Goal: Task Accomplishment & Management: Manage account settings

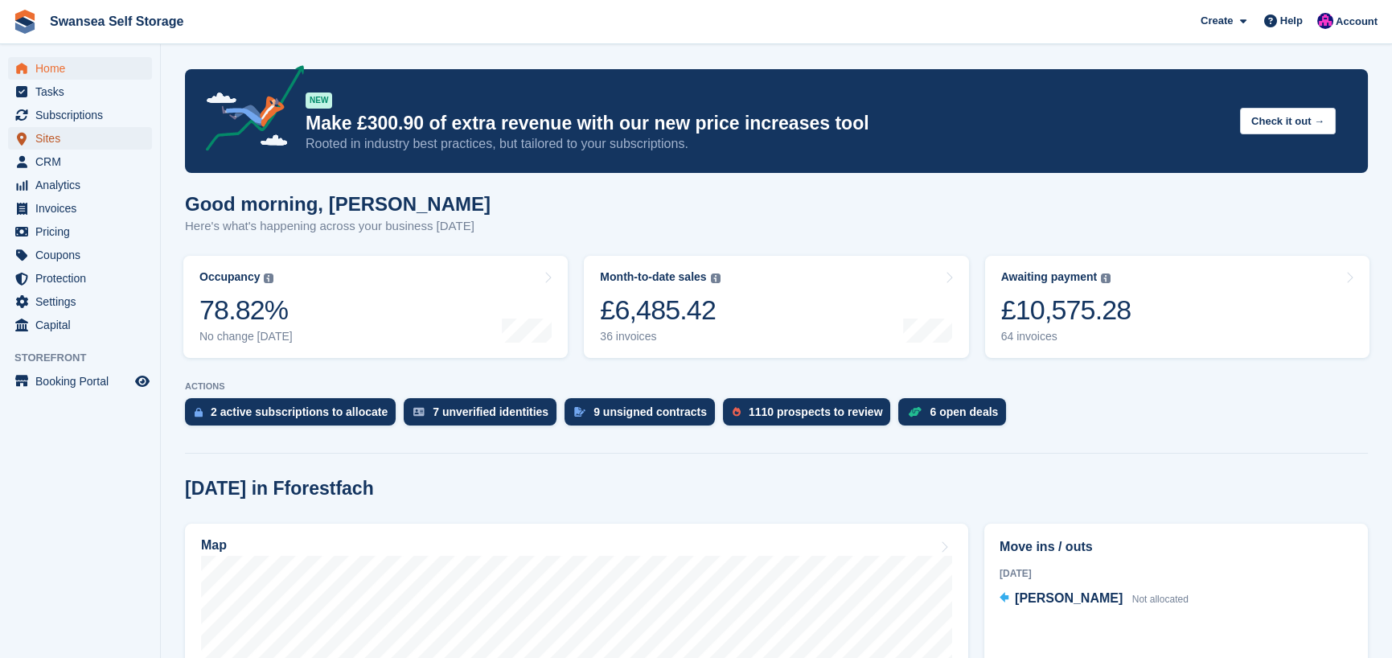
click at [73, 140] on span "Sites" at bounding box center [83, 138] width 96 height 23
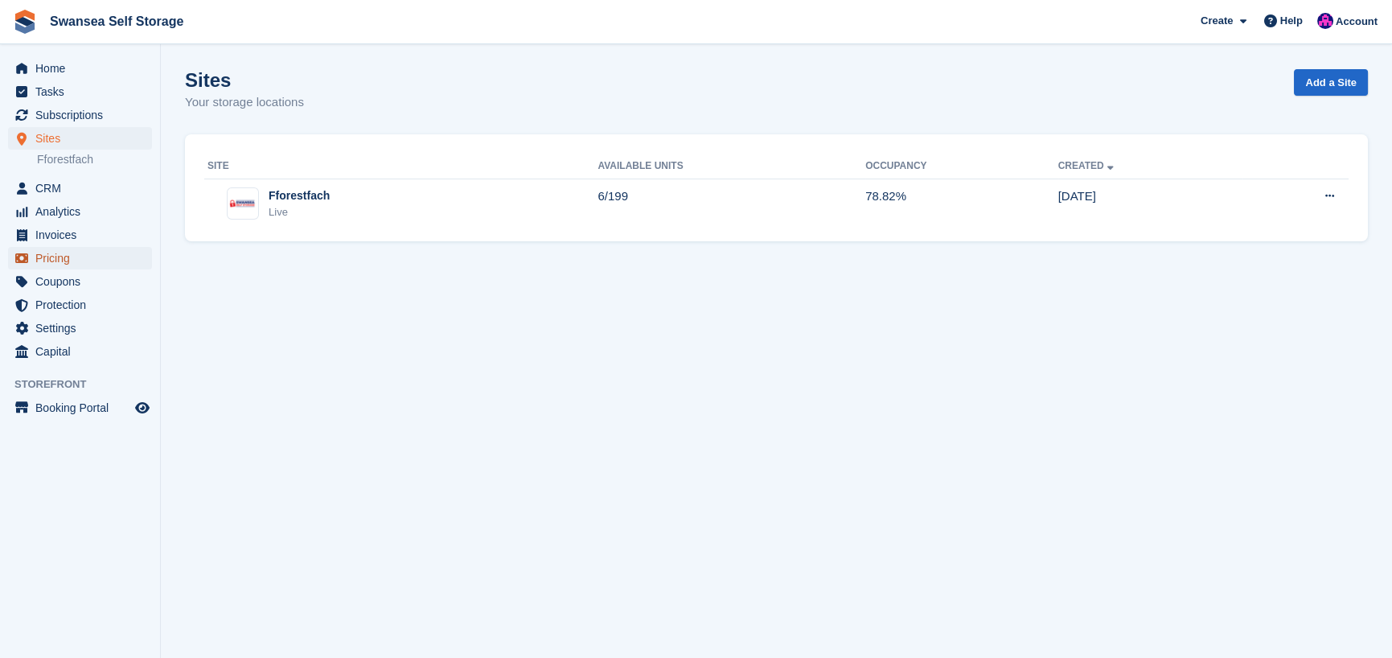
drag, startPoint x: 64, startPoint y: 256, endPoint x: 79, endPoint y: 262, distance: 15.8
click at [67, 257] on span "Pricing" at bounding box center [83, 258] width 96 height 23
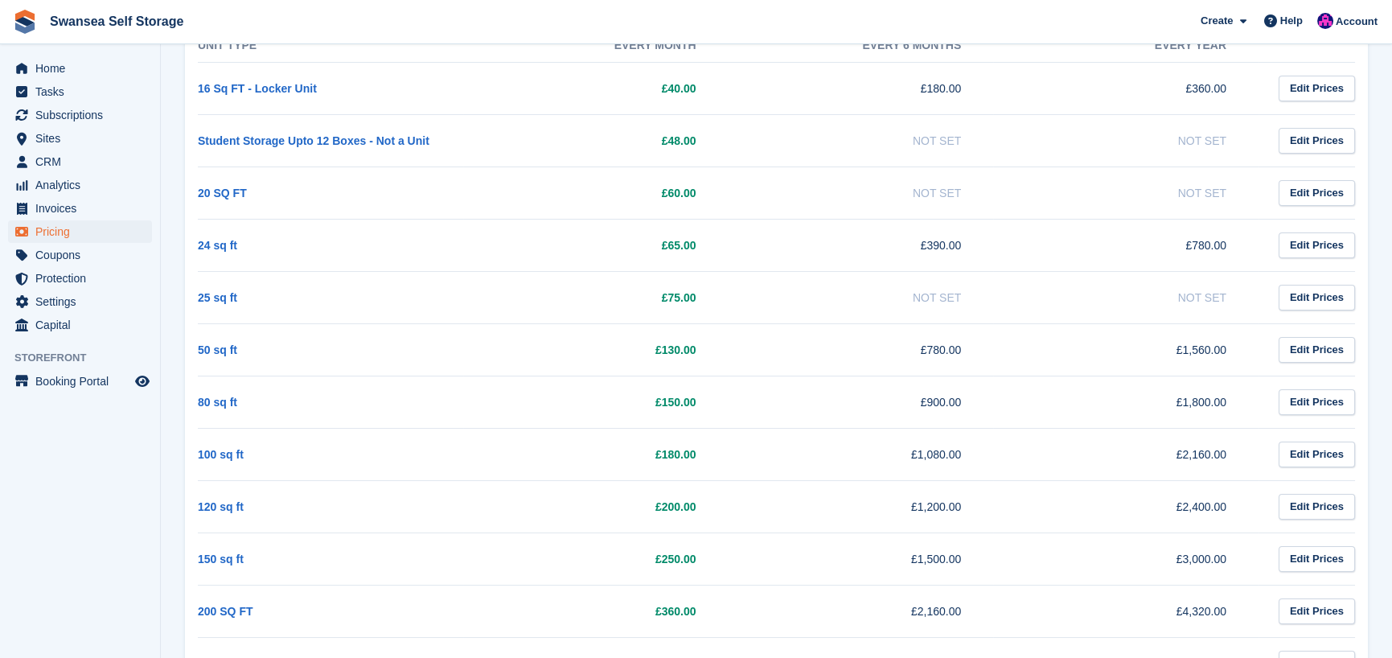
scroll to position [319, 0]
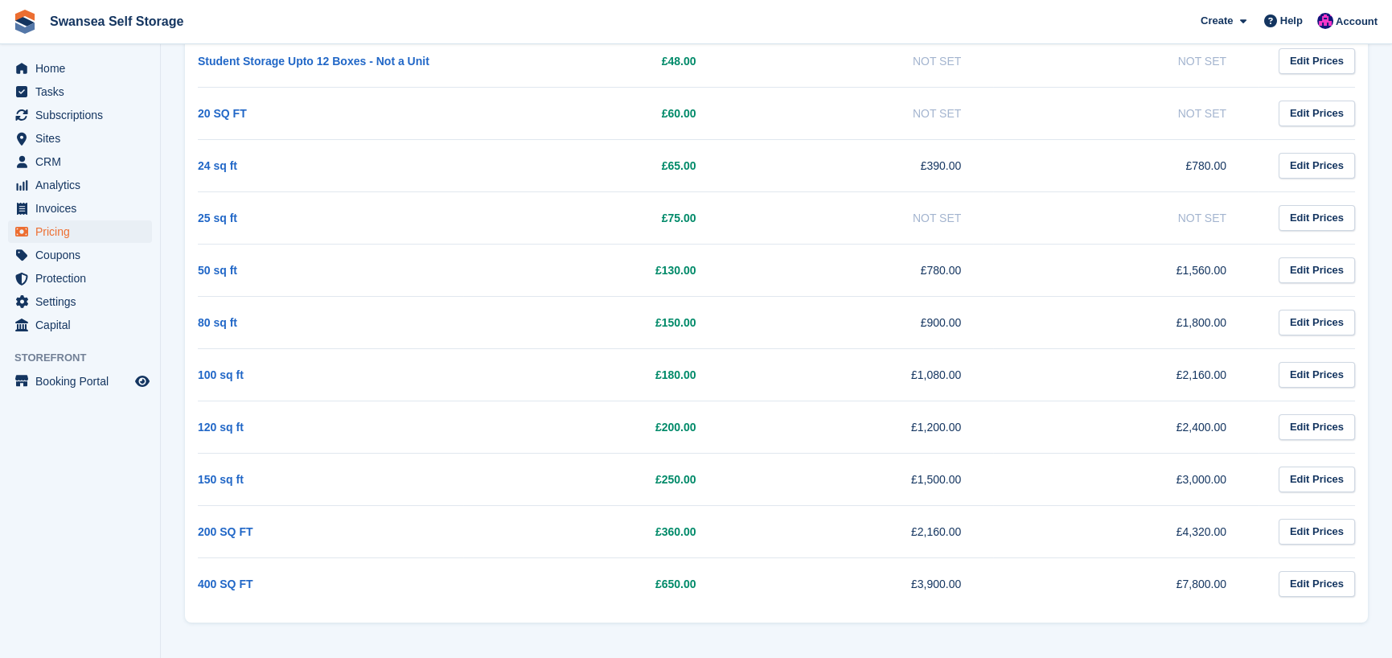
click at [355, 383] on td "100 sq ft" at bounding box center [330, 374] width 265 height 52
click at [84, 114] on span "Subscriptions" at bounding box center [83, 115] width 96 height 23
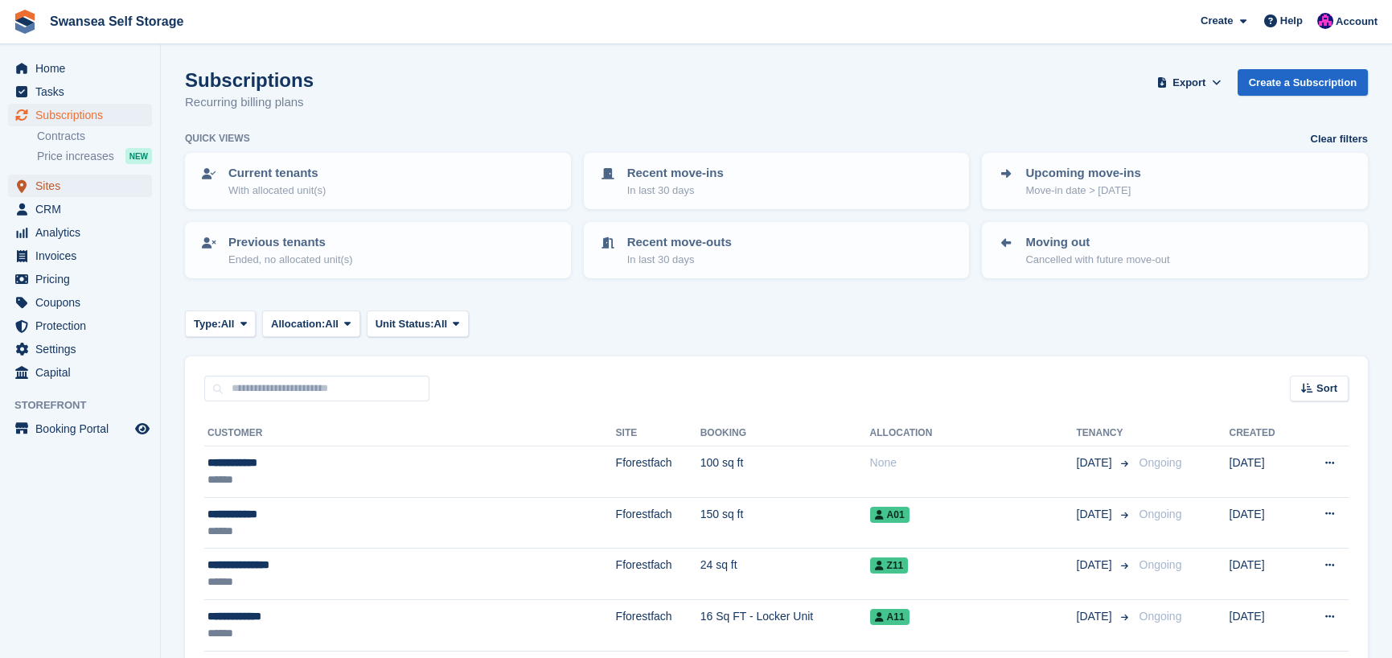
click at [80, 189] on span "Sites" at bounding box center [83, 186] width 96 height 23
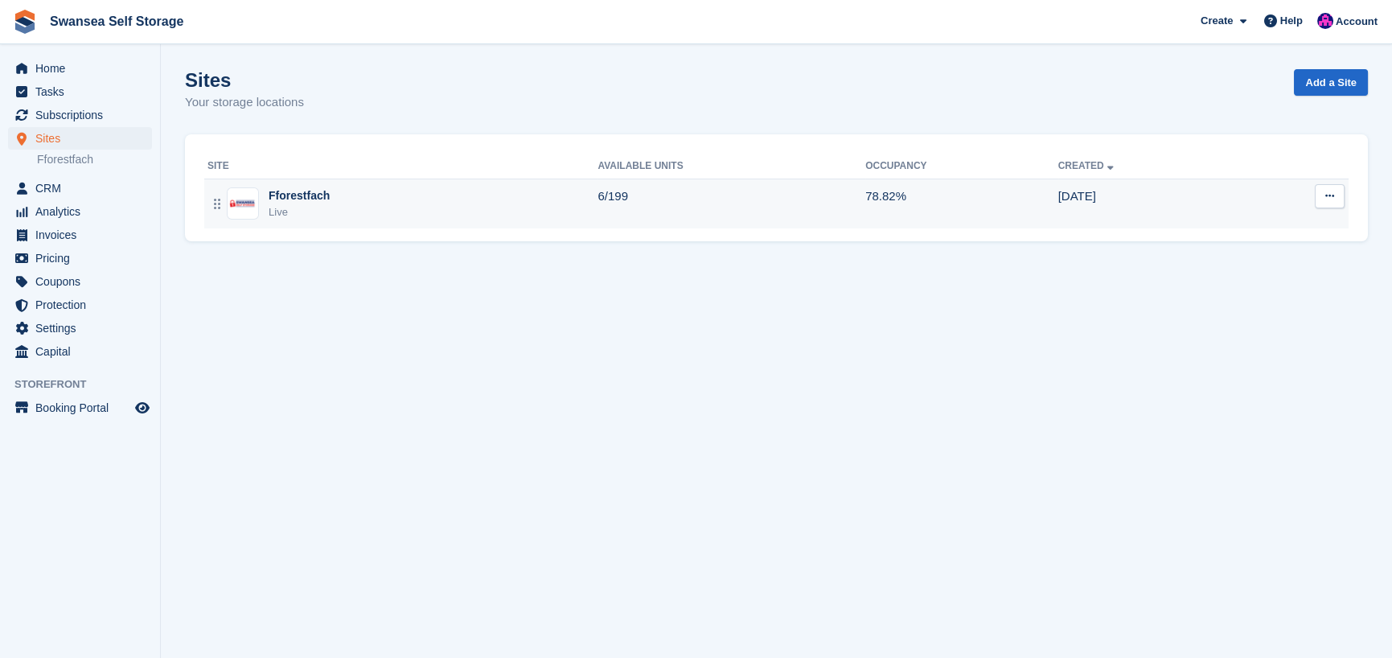
click at [309, 215] on div "Live" at bounding box center [299, 212] width 61 height 16
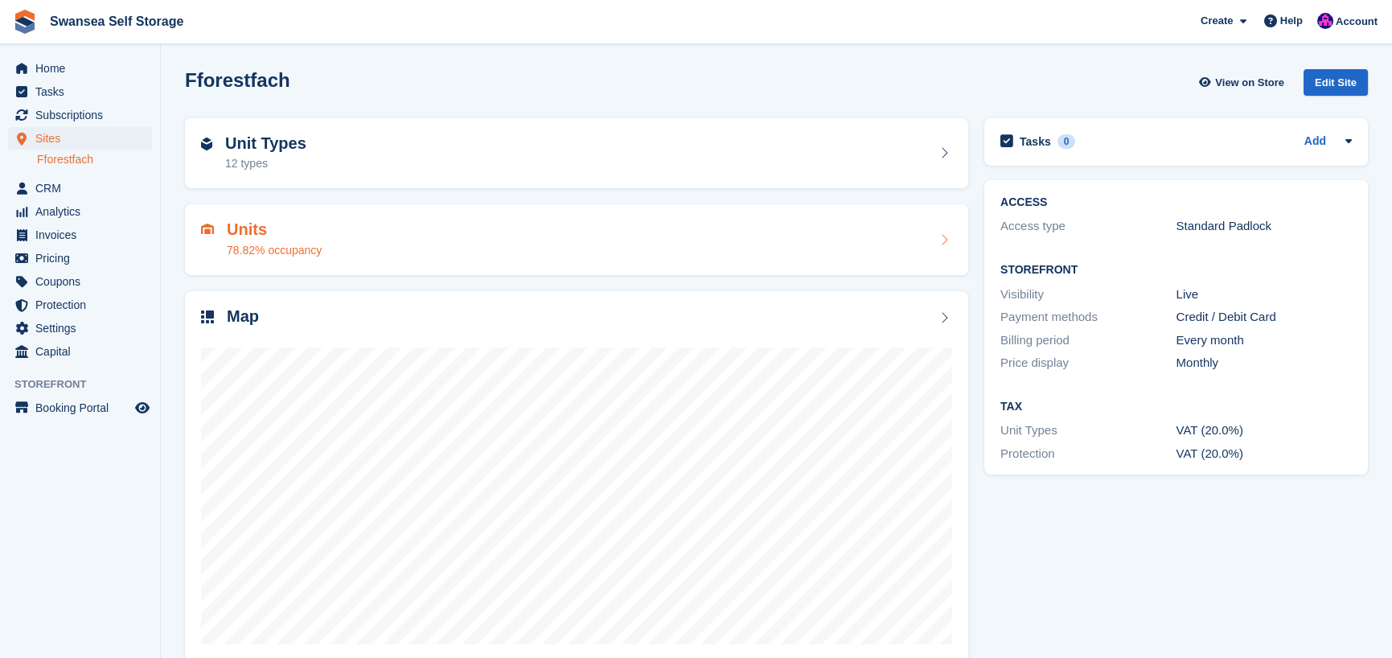
click at [289, 244] on div "78.82% occupancy" at bounding box center [274, 250] width 95 height 17
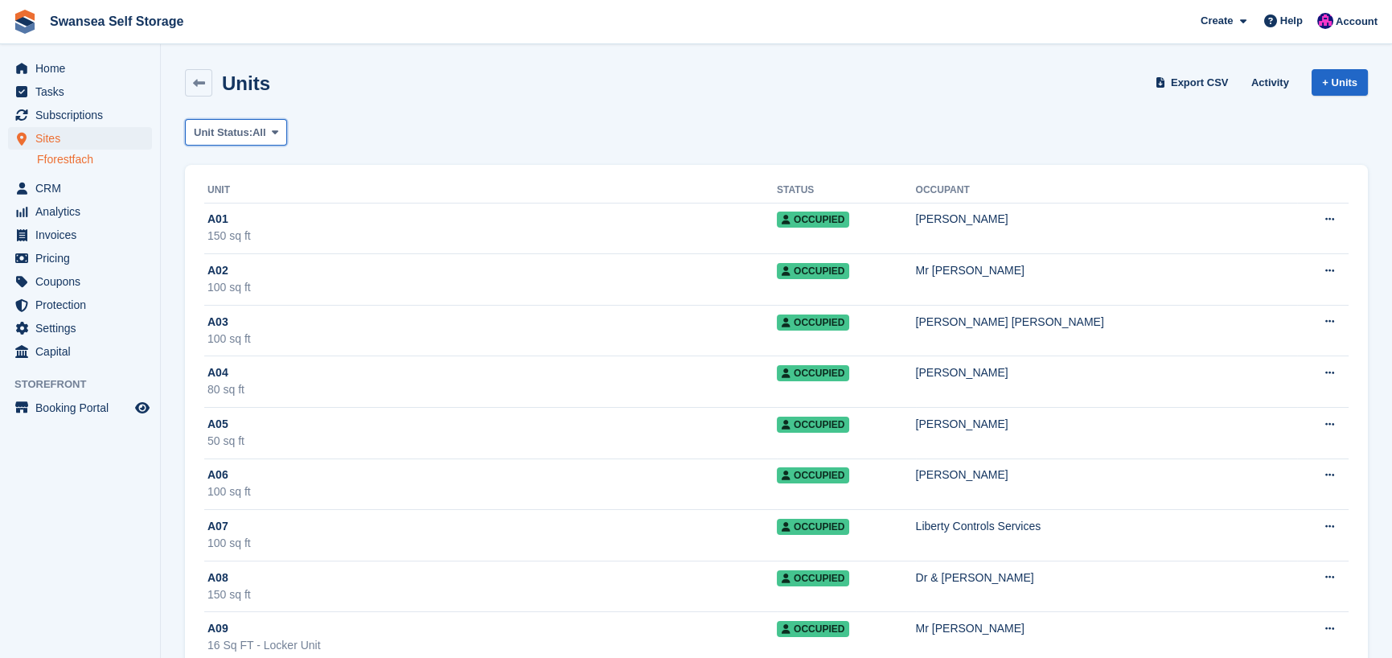
click at [244, 125] on span "Unit Status:" at bounding box center [223, 133] width 59 height 16
click at [268, 207] on link "Available" at bounding box center [262, 199] width 140 height 29
